Goal: Task Accomplishment & Management: Use online tool/utility

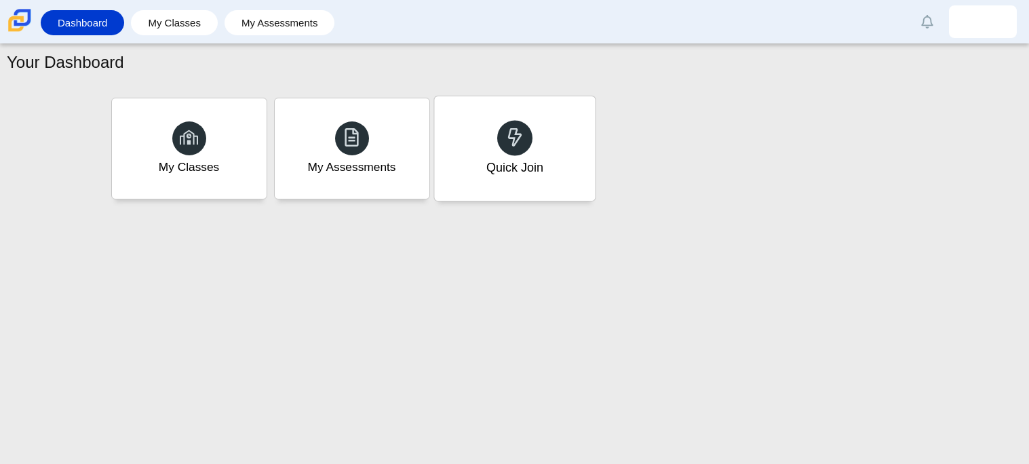
click at [555, 155] on div "Quick Join" at bounding box center [514, 148] width 161 height 104
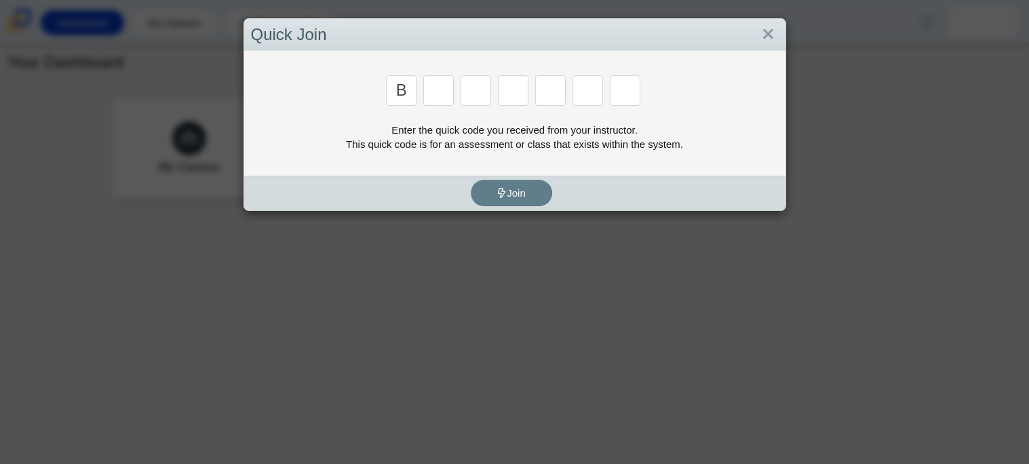
type input "b"
type input "w"
type input "8"
type input "w"
type input "z"
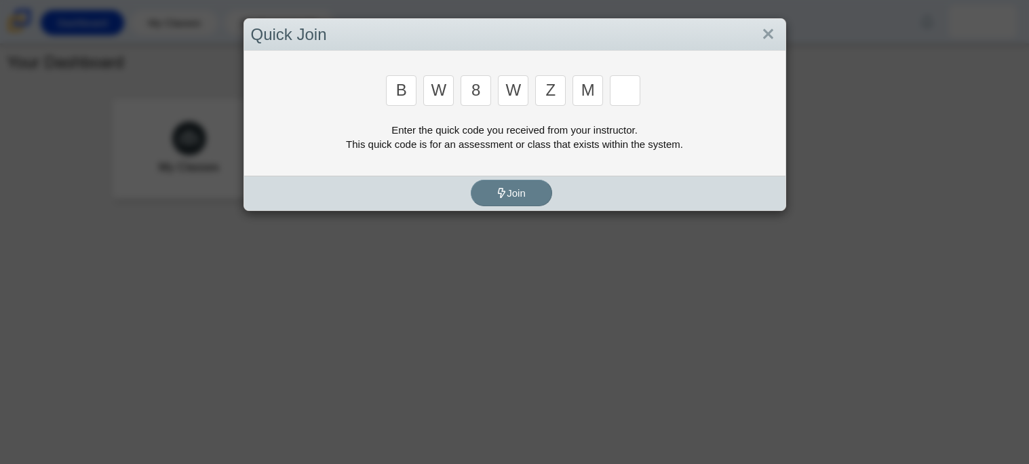
type input "m"
type input "v"
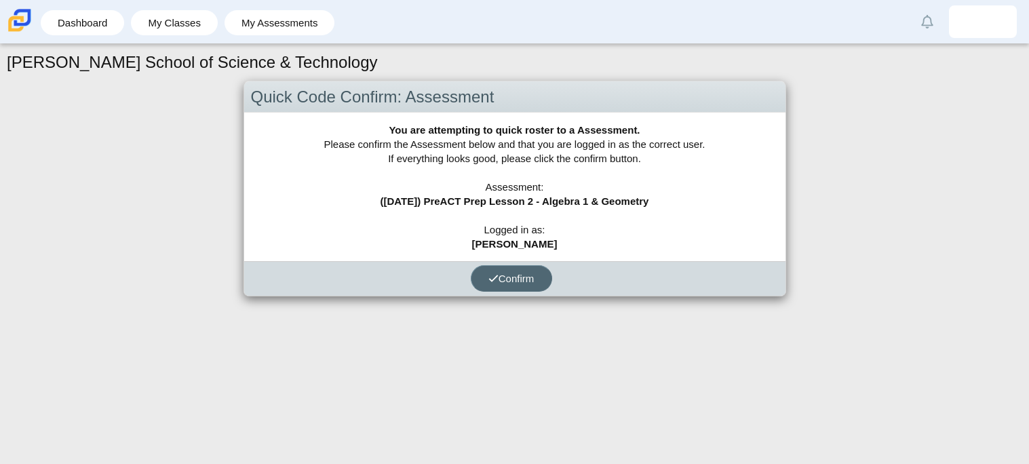
click at [498, 279] on span "Confirm" at bounding box center [511, 279] width 46 height 12
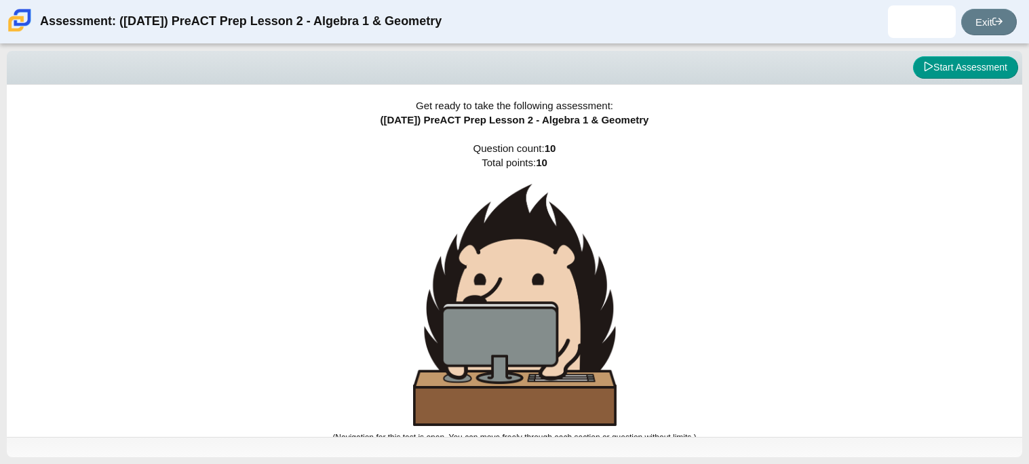
scroll to position [7, 0]
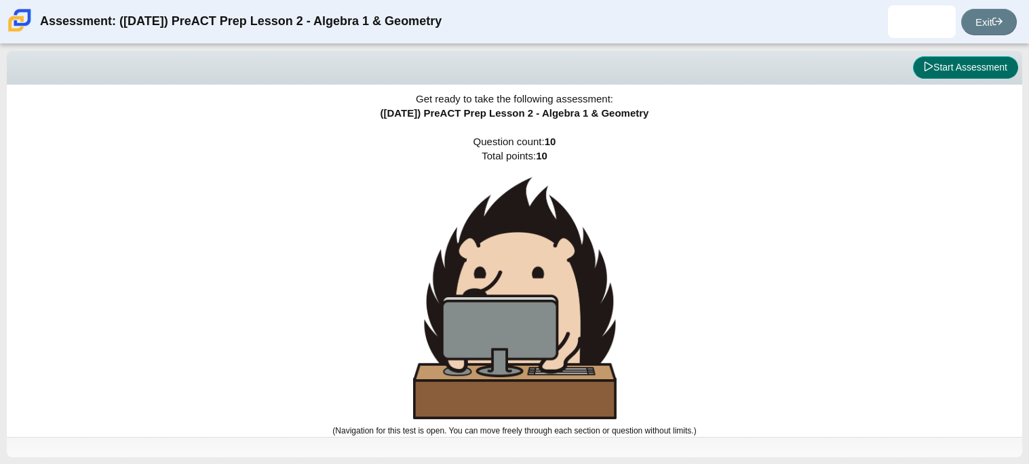
click at [950, 73] on button "Start Assessment" at bounding box center [965, 67] width 105 height 23
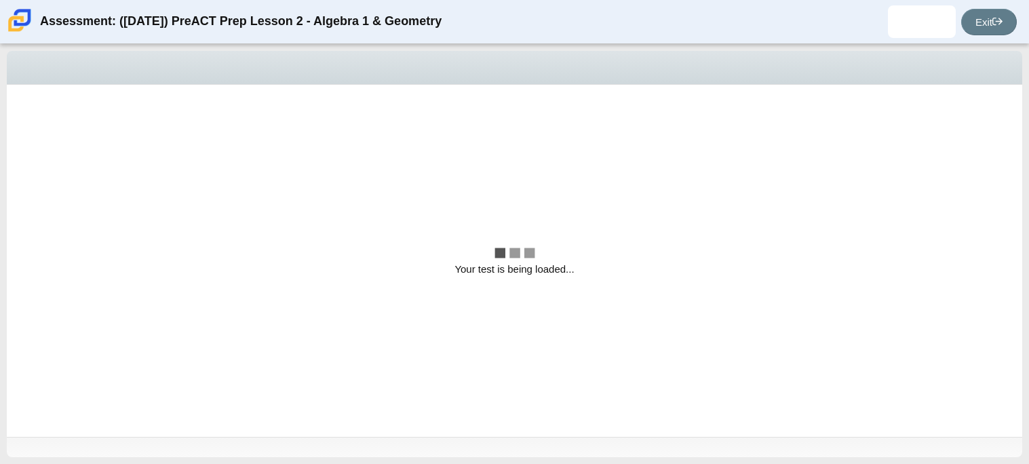
scroll to position [0, 0]
select select "bbf5d072-3e0b-44c4-9a12-6e7c9033f65b"
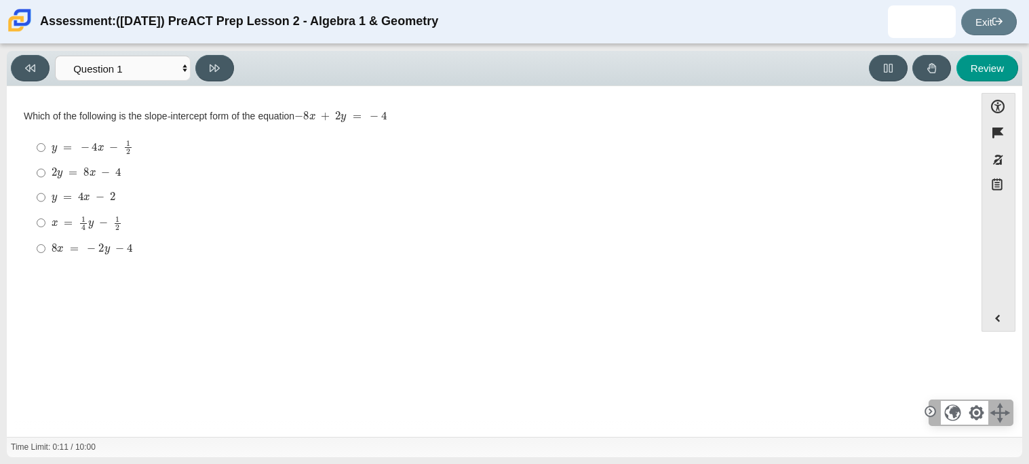
click at [142, 119] on thspan "Which of the following is the slope-intercept form of the equation" at bounding box center [159, 116] width 271 height 12
click at [102, 125] on div "Which of the following is the slope-intercept form of the equation − 8 x + 2 y …" at bounding box center [491, 186] width 934 height 153
click at [43, 141] on input "y = − 4 x − 1 2 y = − 4 x − 1 2" at bounding box center [41, 147] width 9 height 26
radio input "true"
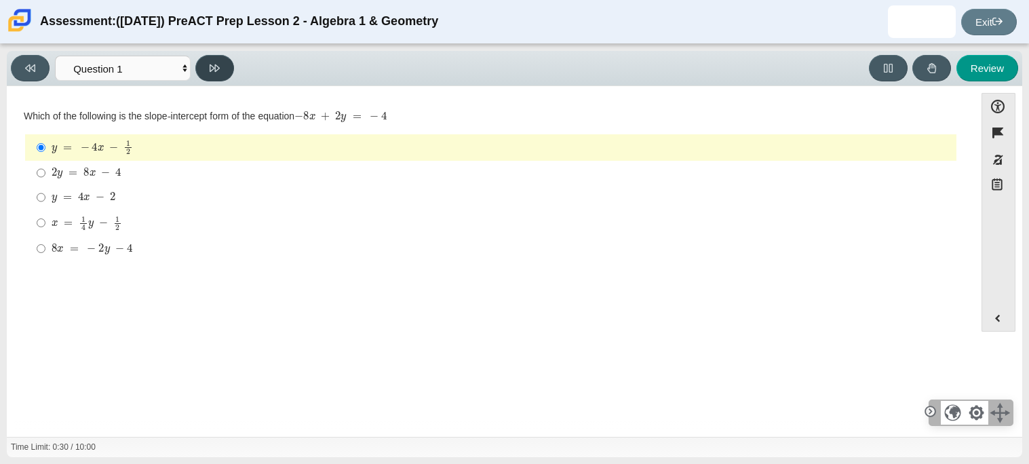
click at [210, 63] on icon at bounding box center [215, 68] width 10 height 10
select select "ed62e223-81bd-4cbf-ab48-ab975844bd1f"
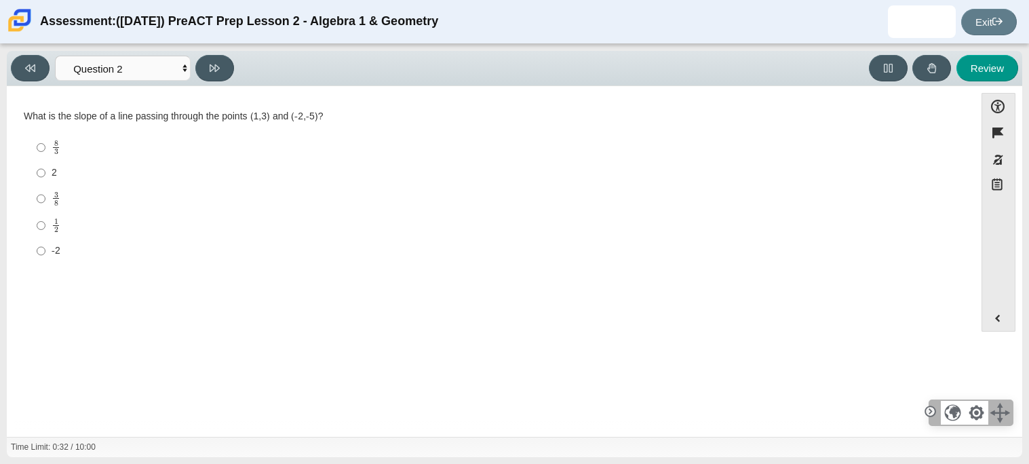
click at [56, 128] on div "What is the slope of a line passing through the points (1,3) and (-2,-5)? Respo…" at bounding box center [491, 187] width 934 height 155
click at [43, 172] on input "2 2" at bounding box center [41, 173] width 9 height 24
radio input "true"
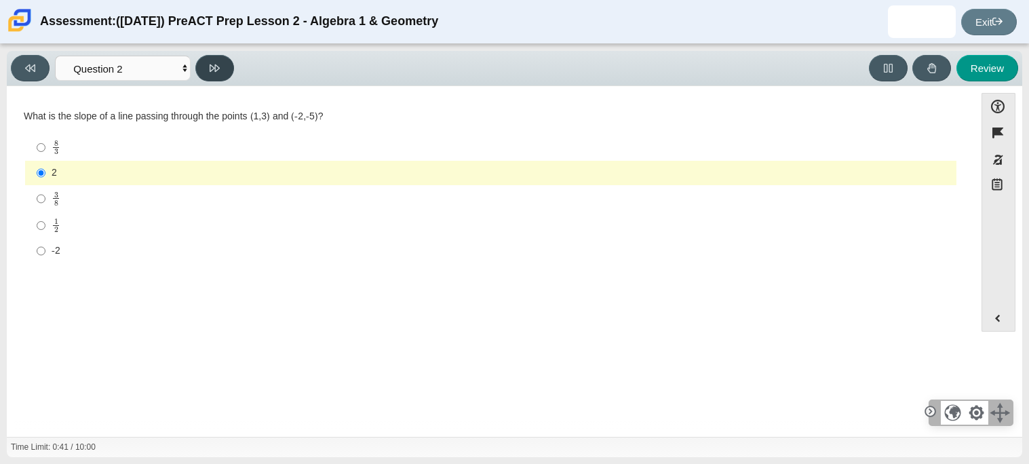
click at [215, 73] on button at bounding box center [214, 68] width 39 height 26
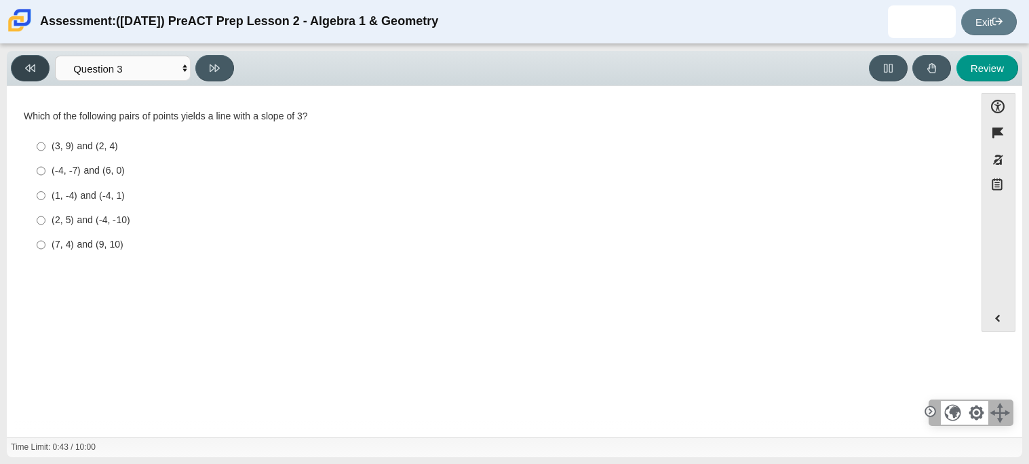
click at [41, 69] on button at bounding box center [30, 68] width 39 height 26
select select "ed62e223-81bd-4cbf-ab48-ab975844bd1f"
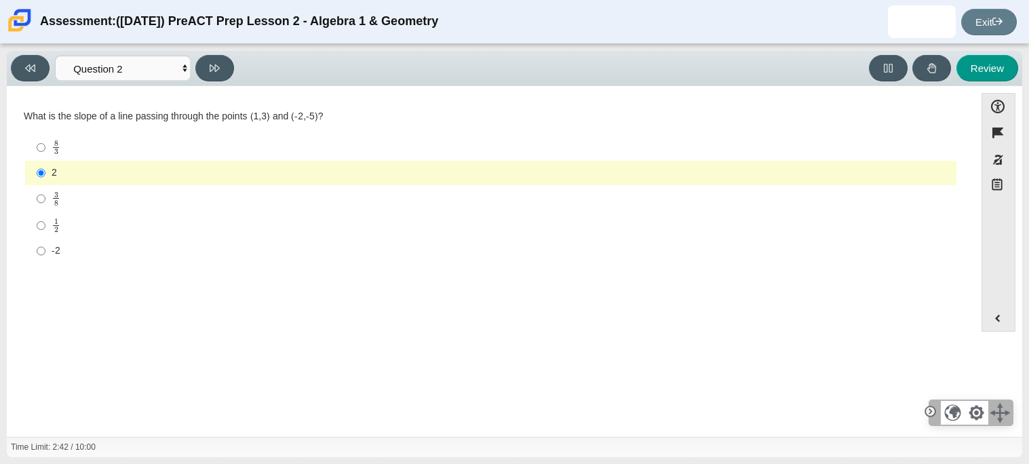
click at [182, 195] on div "3 8" at bounding box center [501, 199] width 899 height 16
click at [45, 195] on input "3 8 3 eighths" at bounding box center [41, 198] width 9 height 26
radio input "true"
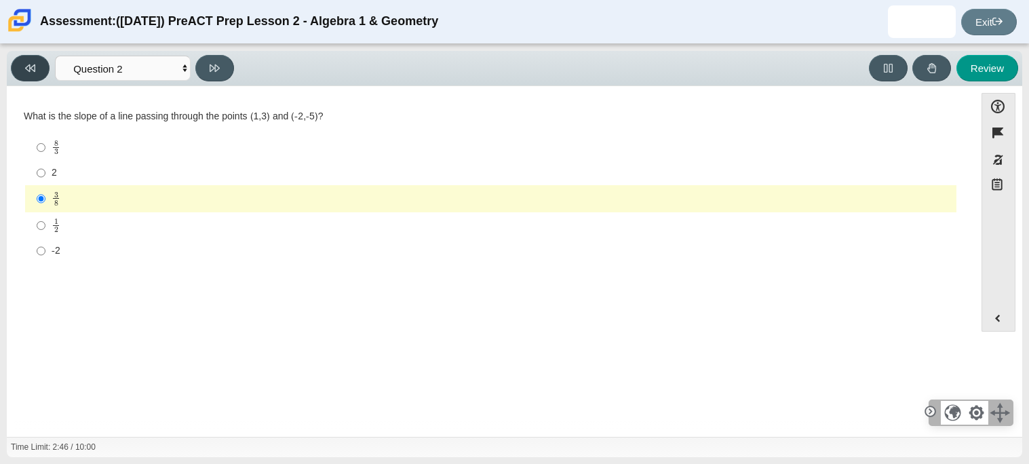
click at [47, 75] on button at bounding box center [30, 68] width 39 height 26
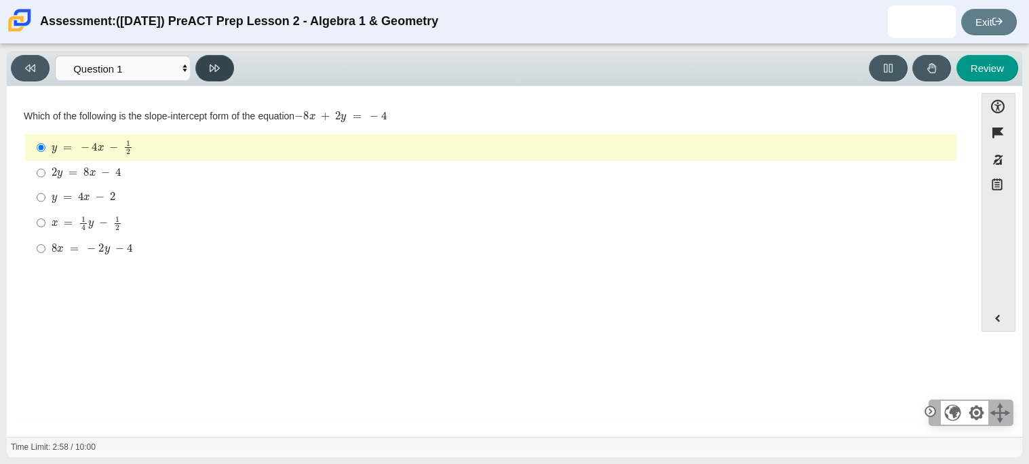
click at [201, 63] on button at bounding box center [214, 68] width 39 height 26
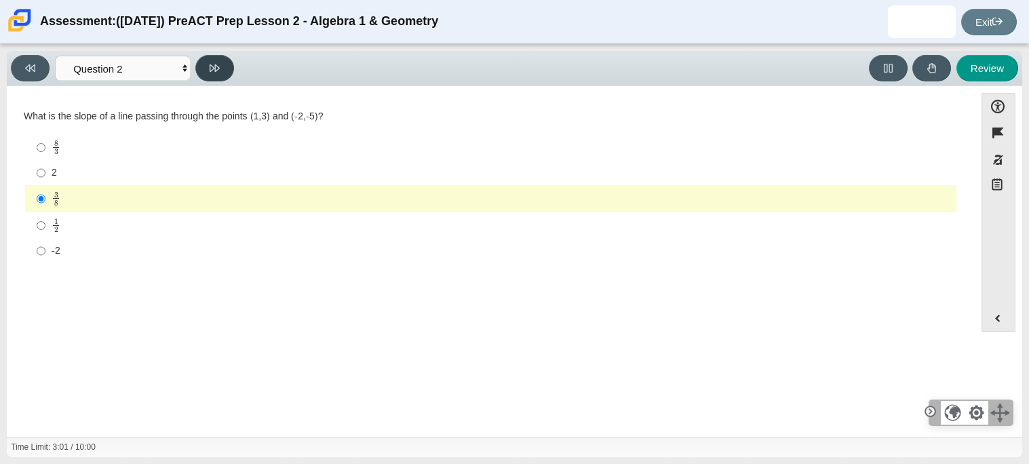
click at [214, 63] on icon at bounding box center [215, 68] width 10 height 10
select select "97f4f5fa-a52e-4fed-af51-565bfcdf47cb"
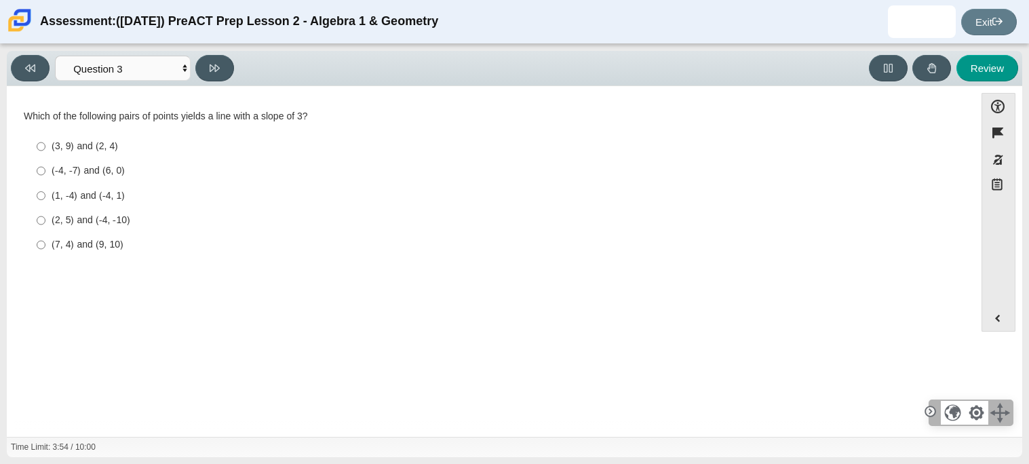
click at [99, 195] on div "(1, -4) and (-4, 1)" at bounding box center [501, 196] width 899 height 14
click at [45, 195] on input "(1, -4) and (-4, 1) (1, -4) and (-4, 1)" at bounding box center [41, 195] width 9 height 24
radio input "true"
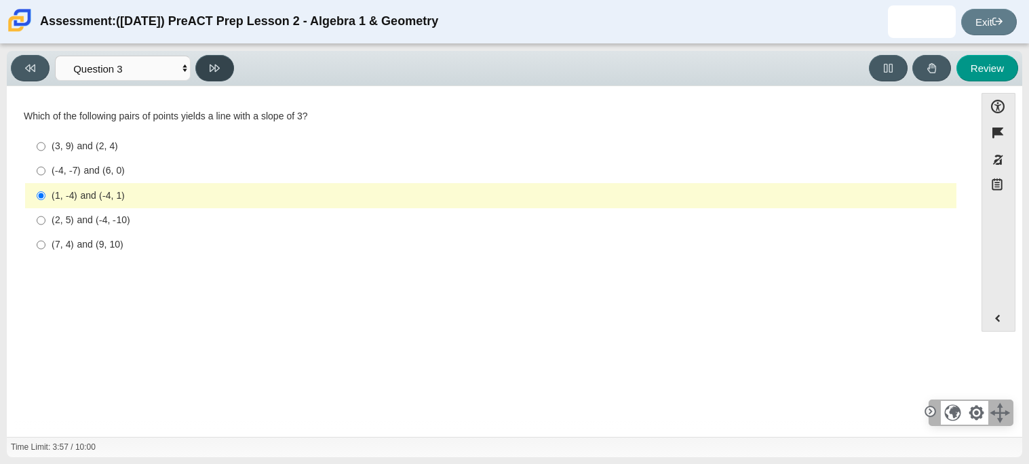
click at [211, 72] on icon at bounding box center [215, 68] width 10 height 10
select select "89427bb7-e313-4f00-988f-8b8255897029"
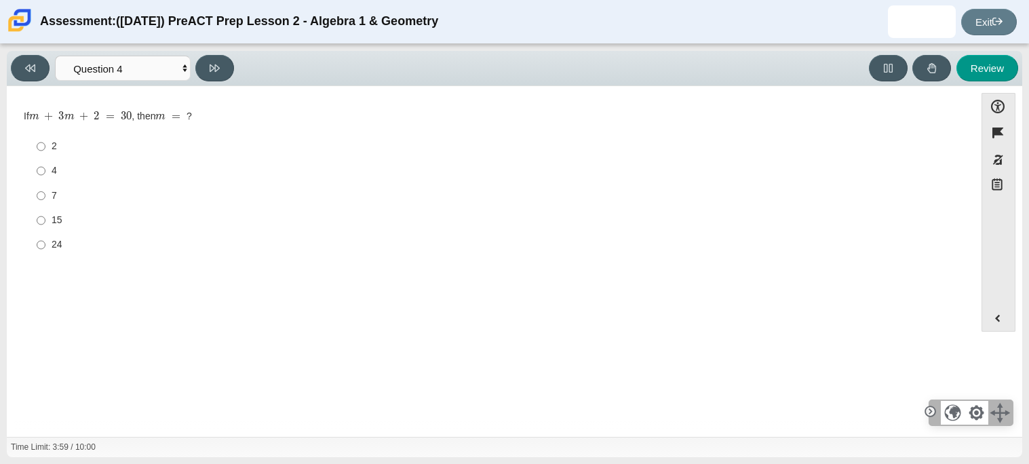
click at [146, 95] on div "Question Which of the following is the slope-intercept form of the equation − 8…" at bounding box center [491, 262] width 954 height 338
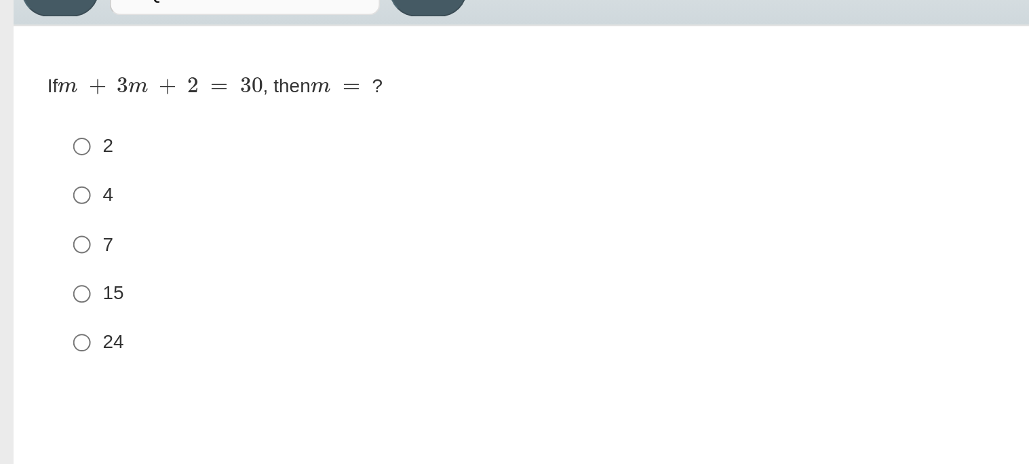
click at [46, 189] on label "7 7" at bounding box center [491, 195] width 929 height 24
click at [45, 189] on input "7 7" at bounding box center [41, 195] width 9 height 24
radio input "true"
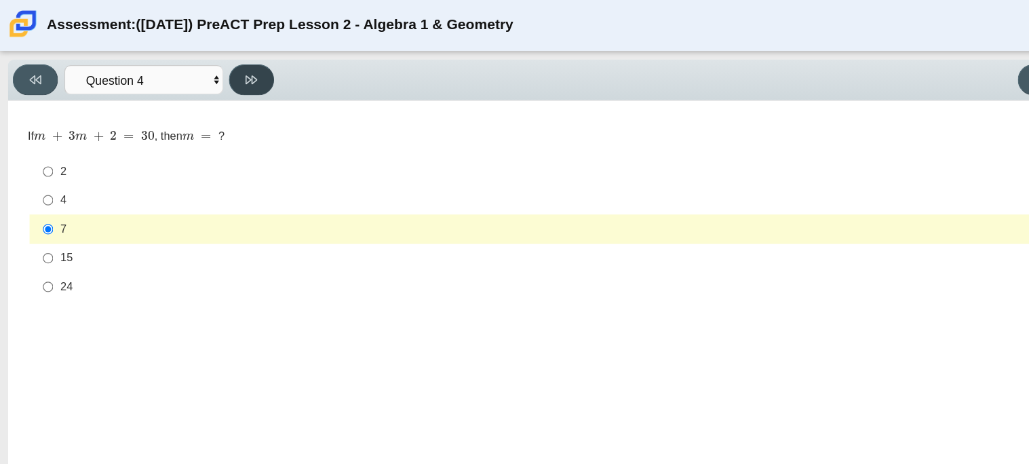
click at [215, 70] on icon at bounding box center [215, 67] width 10 height 7
select select "489dcffd-4e6a-49cf-a9d6-ad1d4a911a4e"
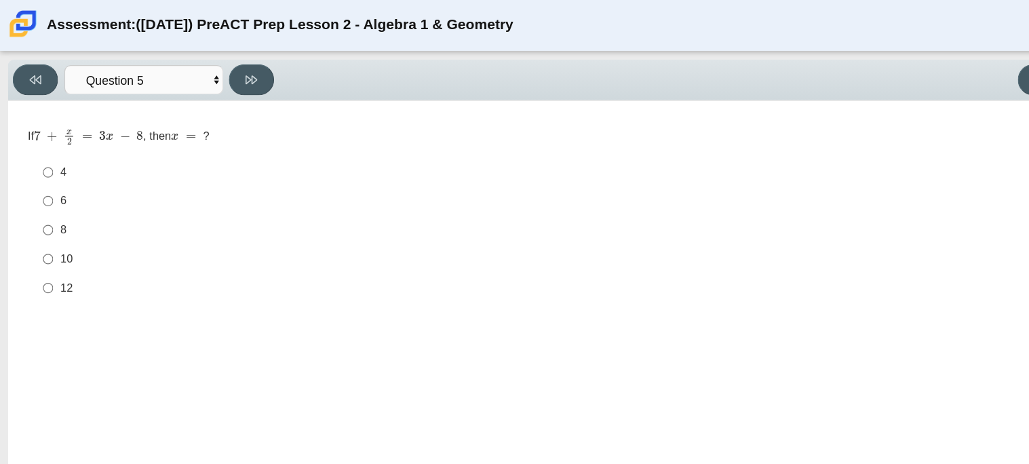
click at [171, 110] on mjx-container "x =" at bounding box center [159, 115] width 27 height 26
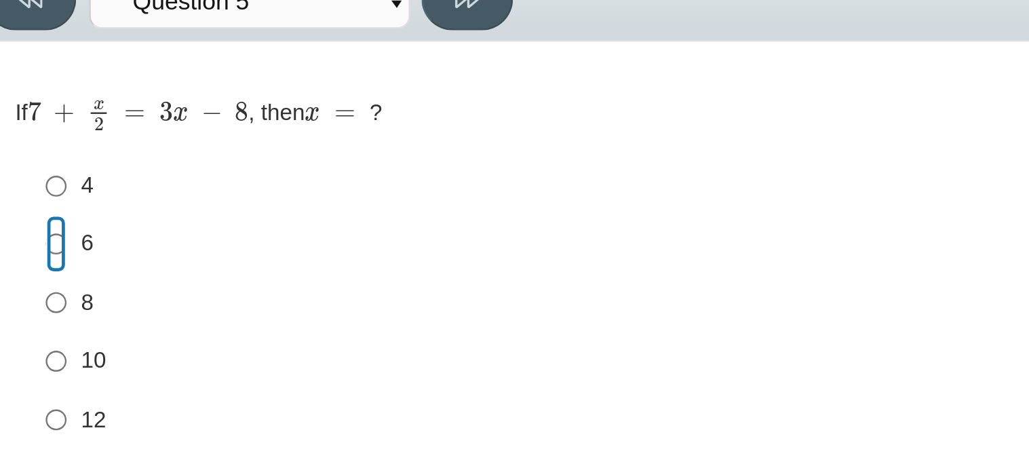
click at [40, 174] on input "6 6" at bounding box center [41, 171] width 9 height 24
radio input "true"
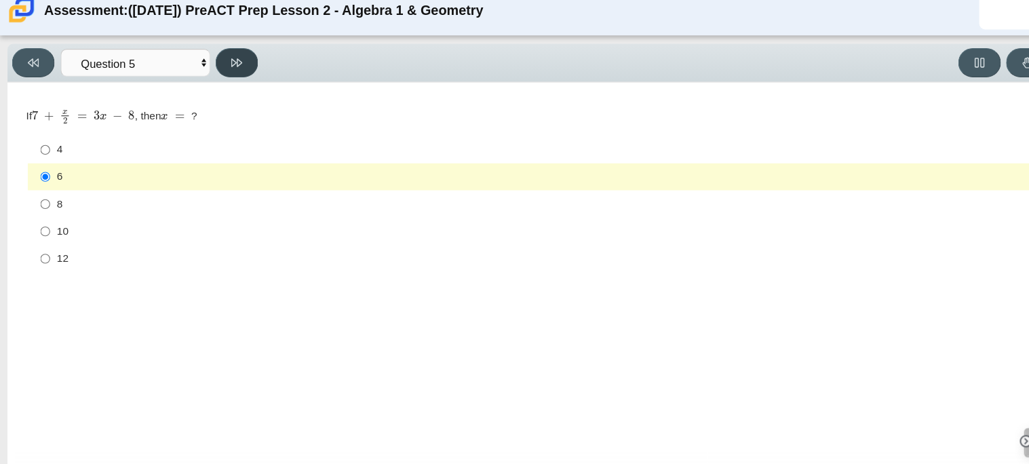
click at [210, 72] on icon at bounding box center [215, 68] width 10 height 10
select select "210571de-36a6-4d8e-a361-ceff8ef801dc"
